Goal: Transaction & Acquisition: Purchase product/service

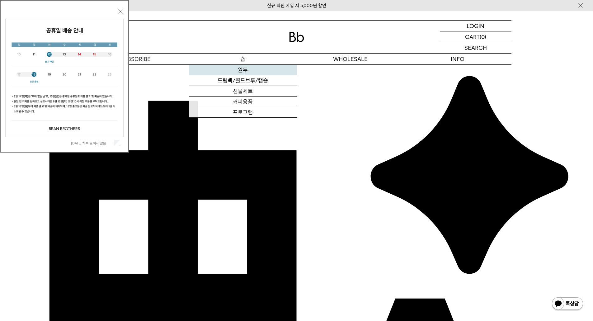
click at [243, 69] on link "원두" at bounding box center [242, 70] width 107 height 11
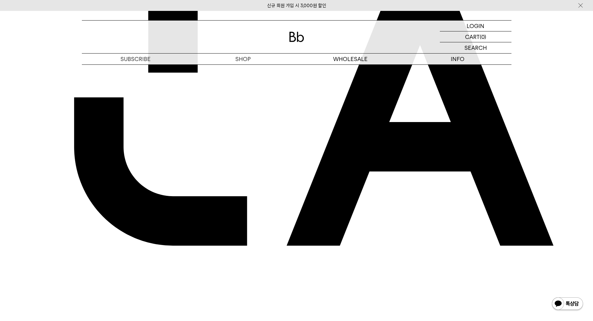
scroll to position [230, 0]
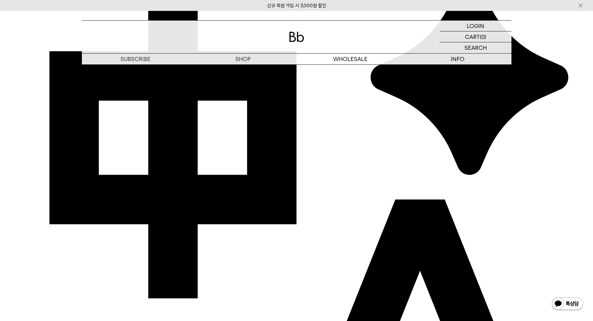
scroll to position [187, 0]
